Goal: Task Accomplishment & Management: Use online tool/utility

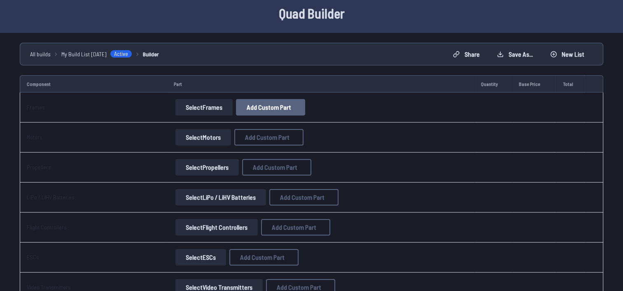
scroll to position [34, 0]
click at [218, 104] on button "Select Frames" at bounding box center [203, 106] width 57 height 16
click at [263, 110] on button "Add Custom Part" at bounding box center [270, 106] width 69 height 16
select select "**********"
click at [201, 107] on button "Select Frames" at bounding box center [203, 106] width 57 height 16
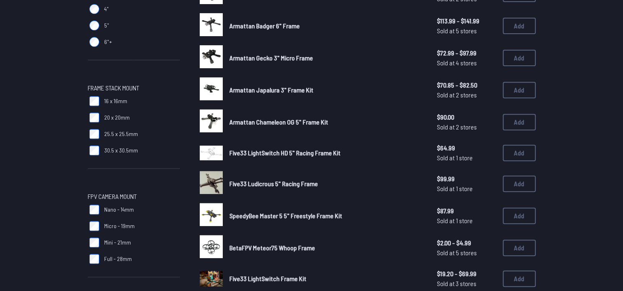
scroll to position [364, 0]
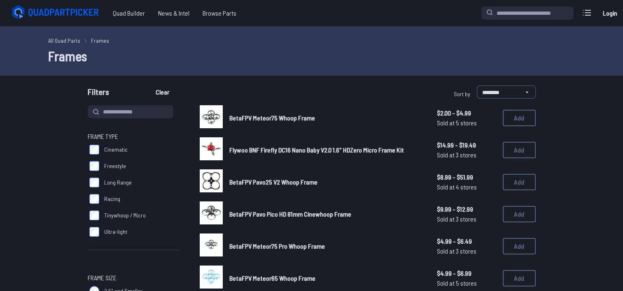
click at [219, 114] on img at bounding box center [211, 116] width 23 height 23
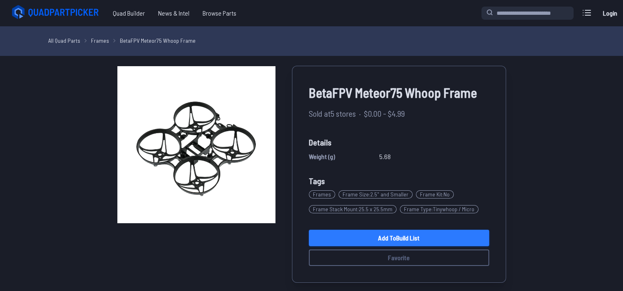
click at [377, 240] on link "Add to Build List" at bounding box center [399, 238] width 180 height 16
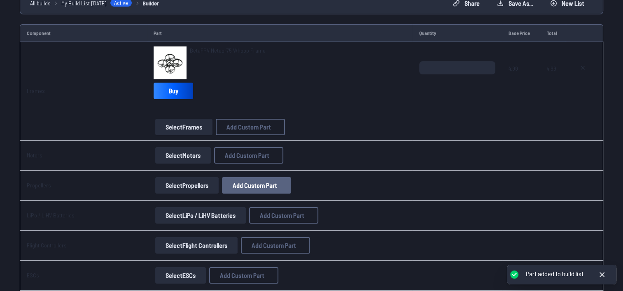
scroll to position [137, 0]
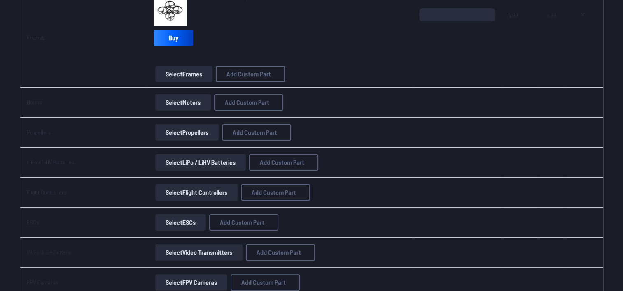
click at [178, 105] on button "Select Motors" at bounding box center [183, 102] width 56 height 16
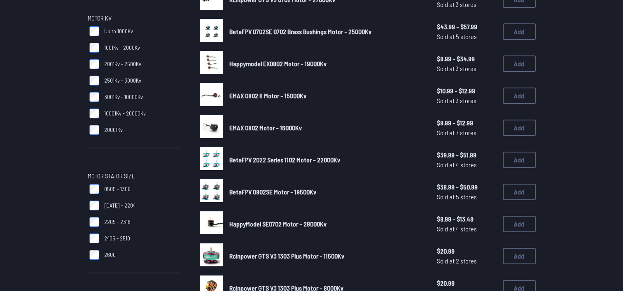
scroll to position [118, 0]
click at [255, 65] on span "Happymodel EX0802 Motor - 19000Kv" at bounding box center [277, 64] width 97 height 8
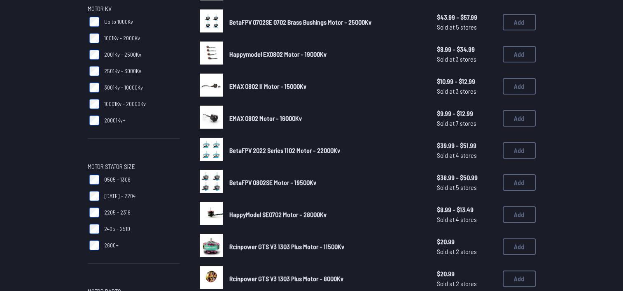
scroll to position [127, 0]
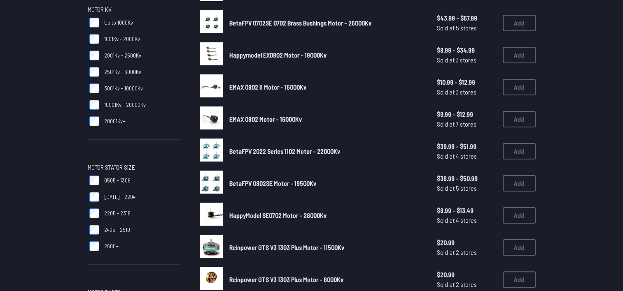
click at [219, 112] on img at bounding box center [211, 118] width 23 height 23
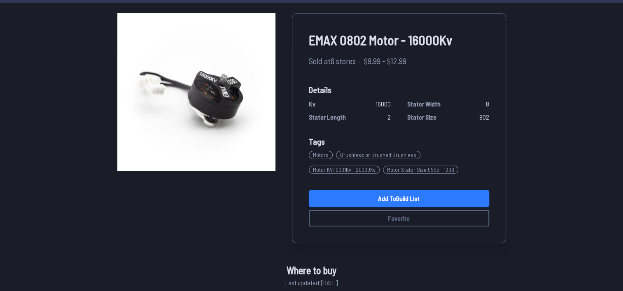
scroll to position [68, 0]
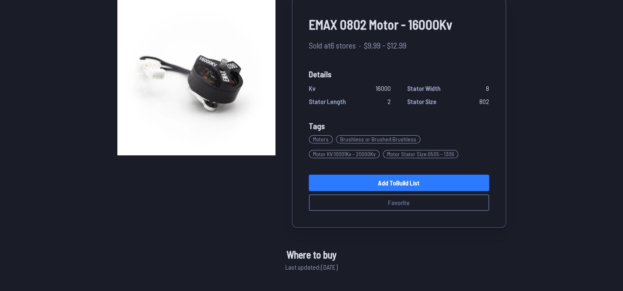
click at [427, 178] on link "Add to Build List" at bounding box center [399, 183] width 180 height 16
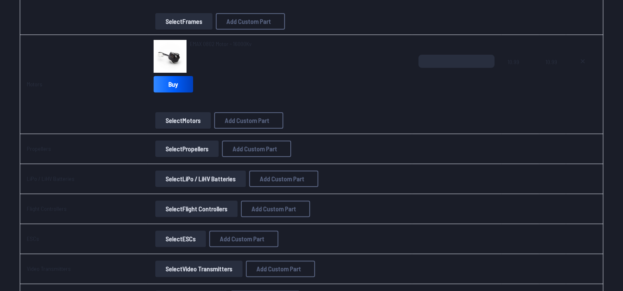
scroll to position [206, 0]
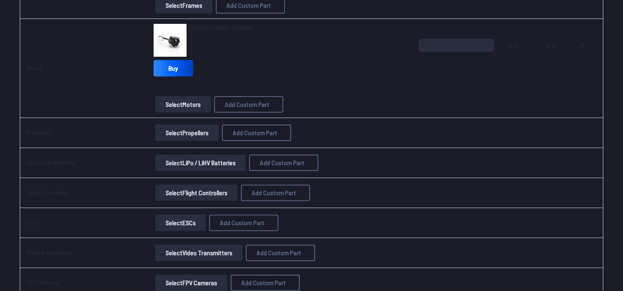
click at [189, 132] on button "Select Propellers" at bounding box center [186, 133] width 63 height 16
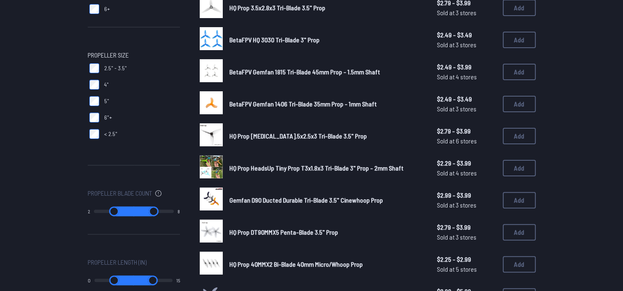
scroll to position [207, 0]
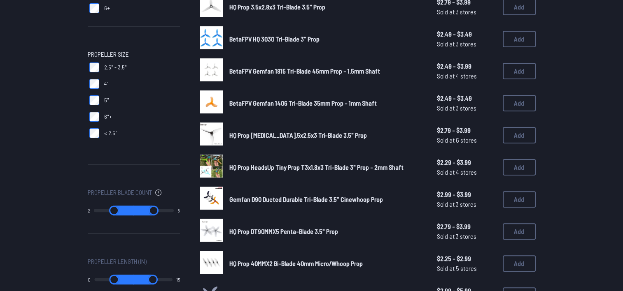
click at [327, 229] on span "HQ Prop DT90MMX5 Penta-Blade 3.5" Prop" at bounding box center [283, 232] width 109 height 8
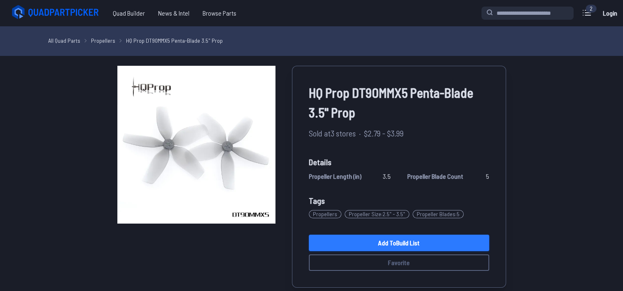
click at [385, 245] on link "Add to Build List" at bounding box center [399, 243] width 180 height 16
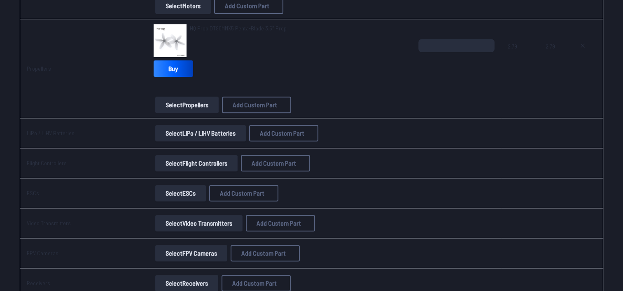
scroll to position [305, 0]
click at [189, 133] on button "Select LiPo / LiHV Batteries" at bounding box center [200, 133] width 91 height 16
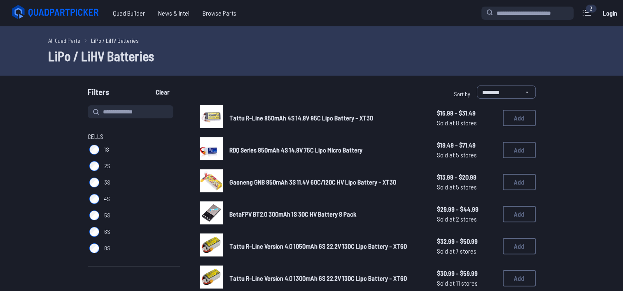
click at [497, 99] on label "**********" at bounding box center [494, 94] width 84 height 16
click at [497, 99] on select "**********" at bounding box center [506, 92] width 59 height 13
click at [497, 93] on select "**********" at bounding box center [506, 92] width 59 height 13
drag, startPoint x: 408, startPoint y: 82, endPoint x: 399, endPoint y: 82, distance: 9.9
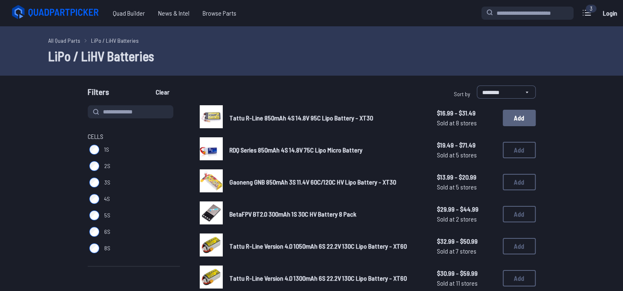
click at [521, 123] on button "Add" at bounding box center [519, 118] width 33 height 16
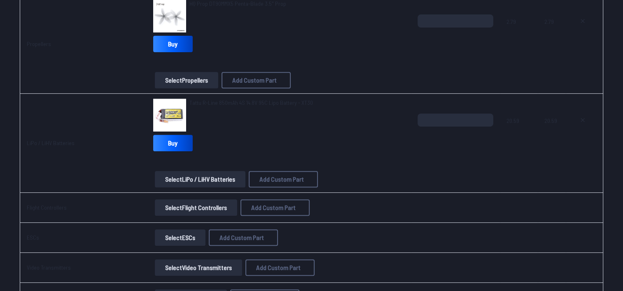
scroll to position [343, 0]
